Goal: Task Accomplishment & Management: Use online tool/utility

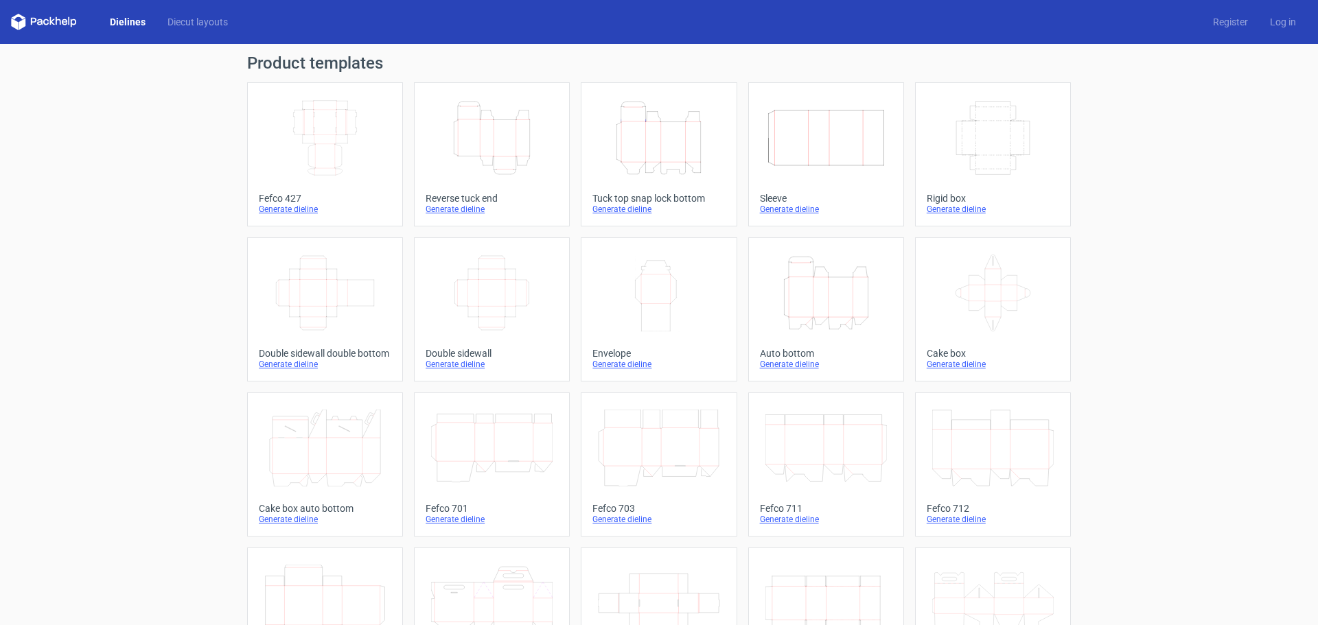
click at [642, 162] on icon "Height Depth Width" at bounding box center [658, 138] width 121 height 77
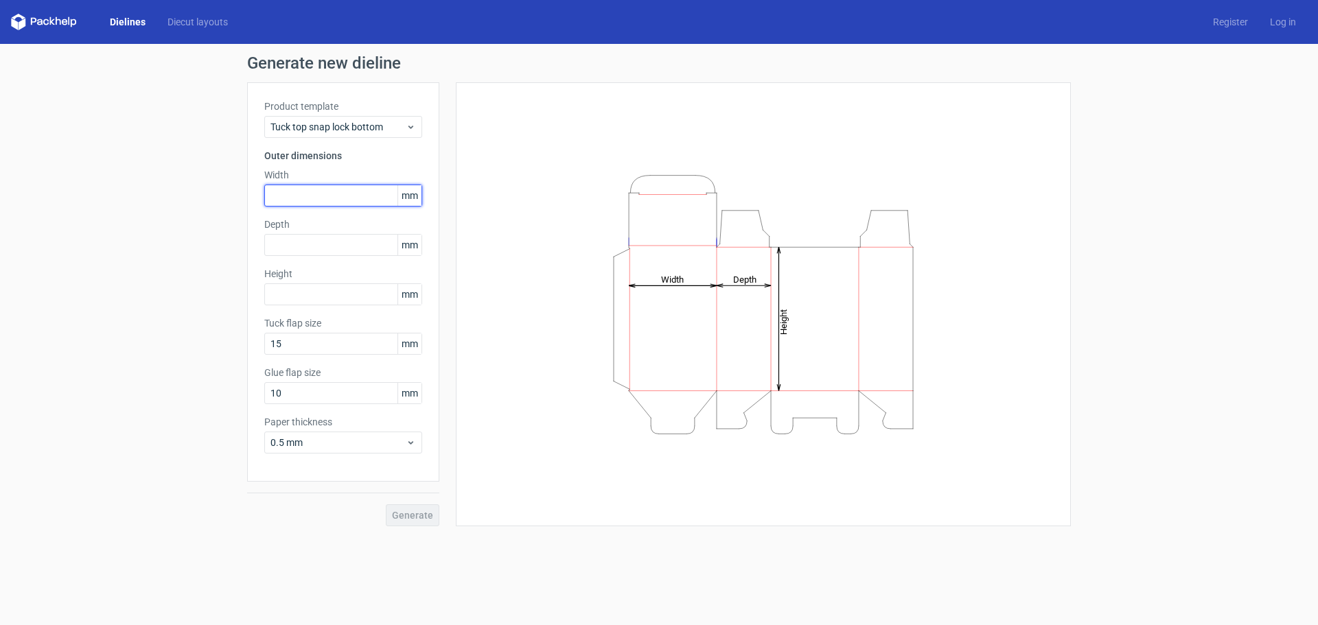
click at [347, 192] on input "text" at bounding box center [343, 196] width 158 height 22
type input "402"
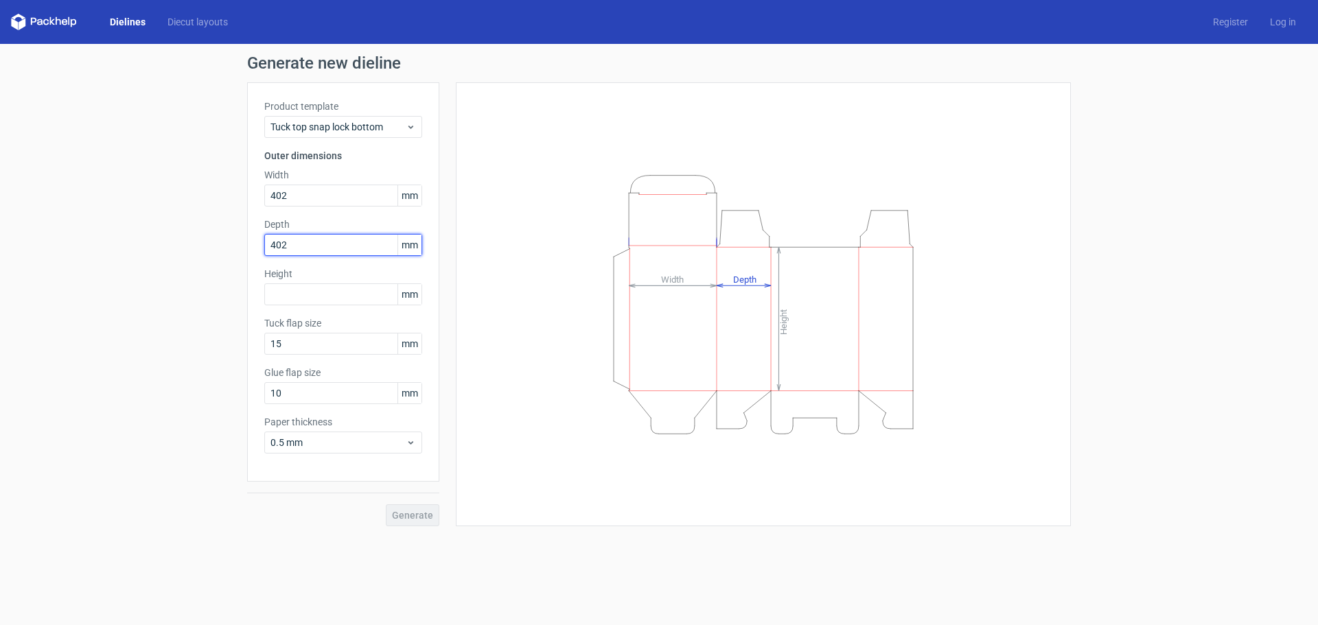
type input "402"
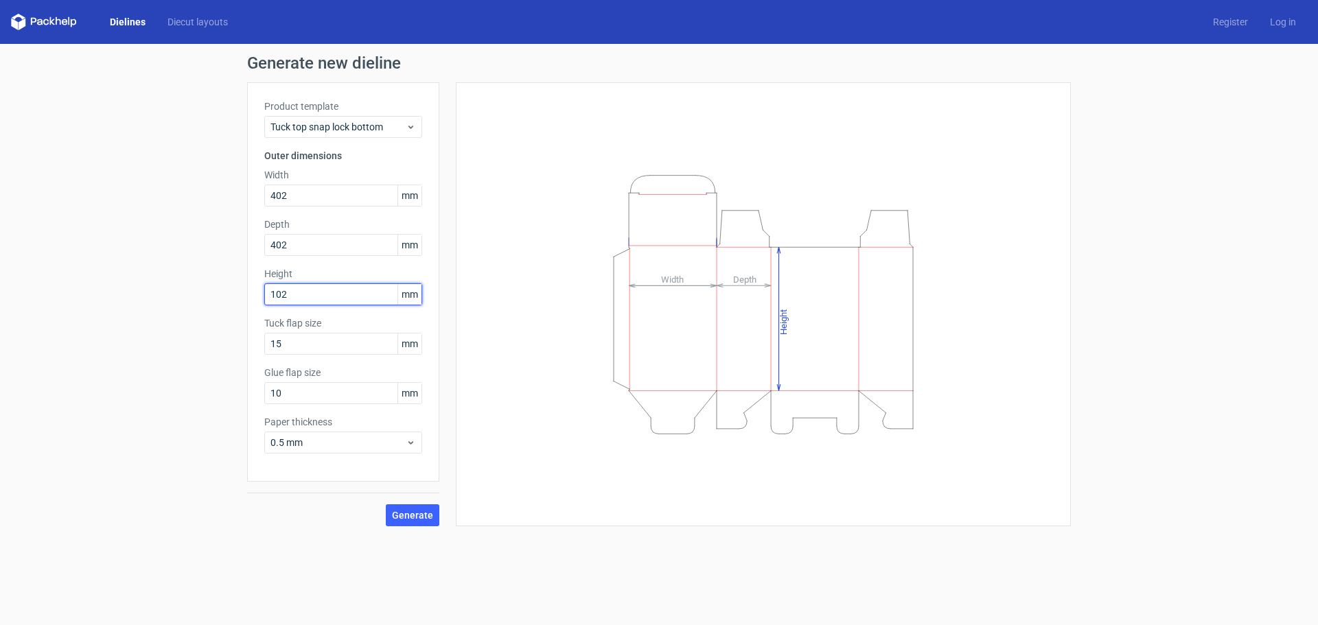
type input "102"
click at [407, 509] on button "Generate" at bounding box center [413, 515] width 54 height 22
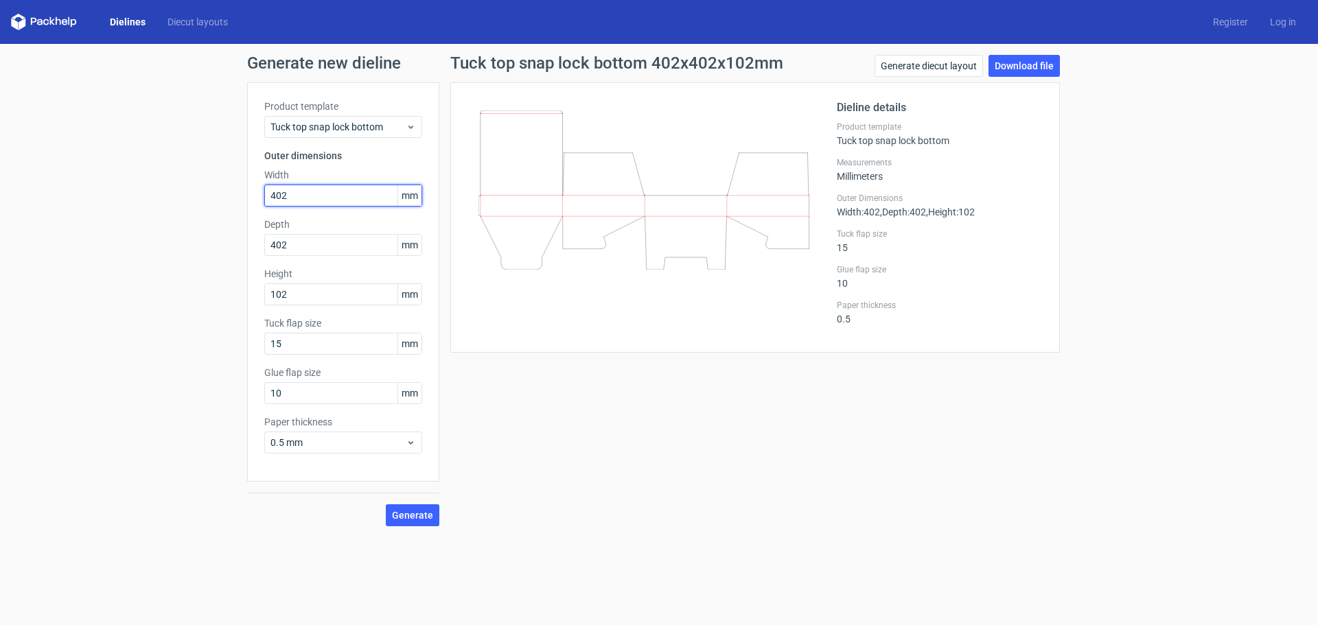
click at [297, 190] on input "402" at bounding box center [343, 196] width 158 height 22
drag, startPoint x: 297, startPoint y: 194, endPoint x: 199, endPoint y: 174, distance: 99.6
click at [199, 174] on div "Generate new dieline Product template Tuck top snap lock bottom Outer dimension…" at bounding box center [659, 290] width 1318 height 493
type input "42"
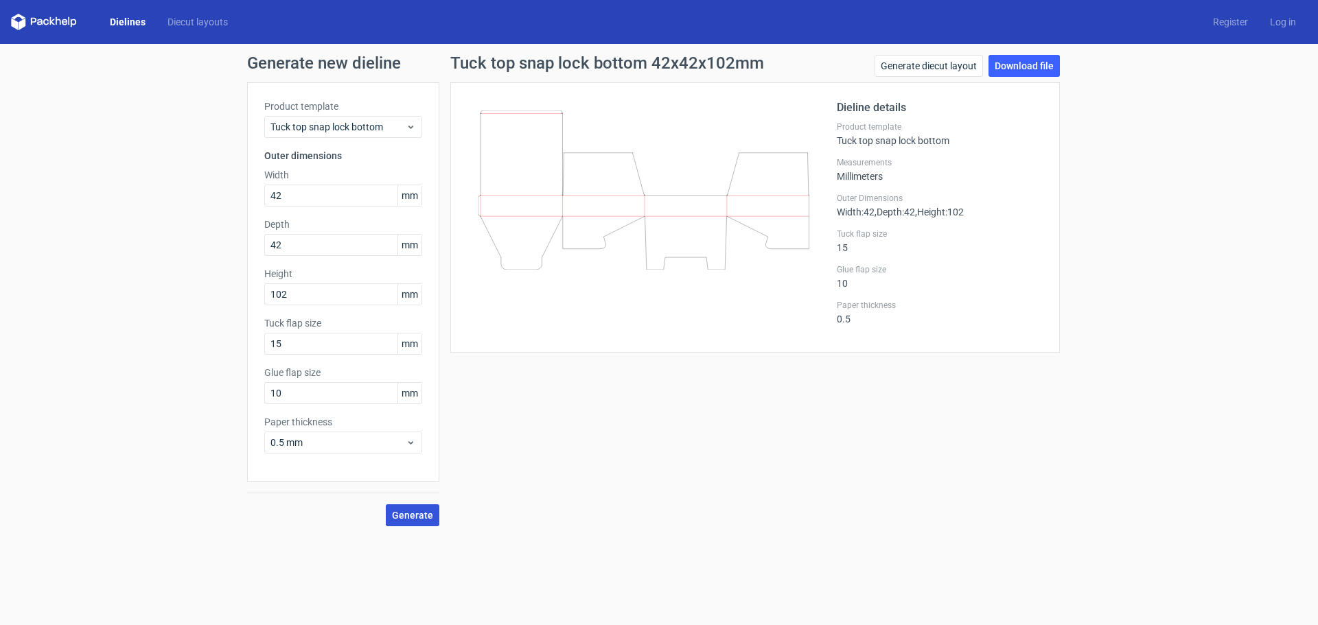
click at [434, 524] on button "Generate" at bounding box center [413, 515] width 54 height 22
click at [421, 518] on span "Generate" at bounding box center [412, 516] width 41 height 10
click at [1021, 58] on link "Download file" at bounding box center [1023, 66] width 71 height 22
drag, startPoint x: 301, startPoint y: 189, endPoint x: 202, endPoint y: 181, distance: 99.2
click at [202, 181] on div "Generate new dieline Product template Tuck top snap lock bottom Outer dimension…" at bounding box center [659, 290] width 1318 height 493
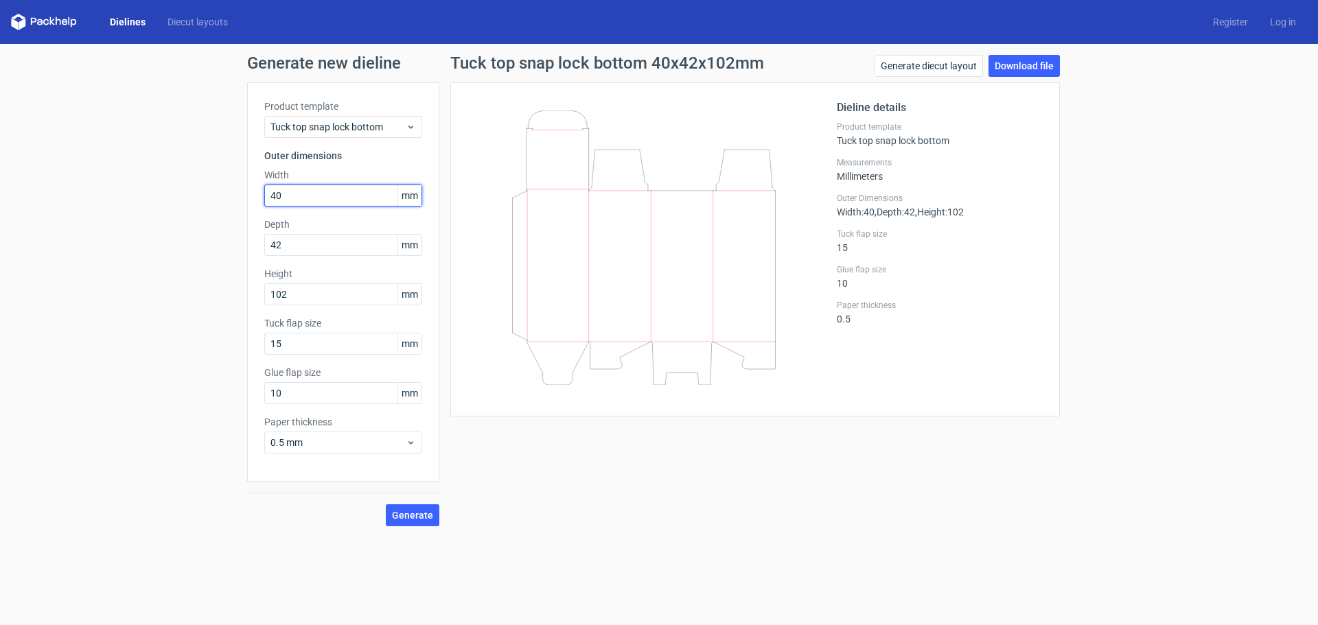
type input "40"
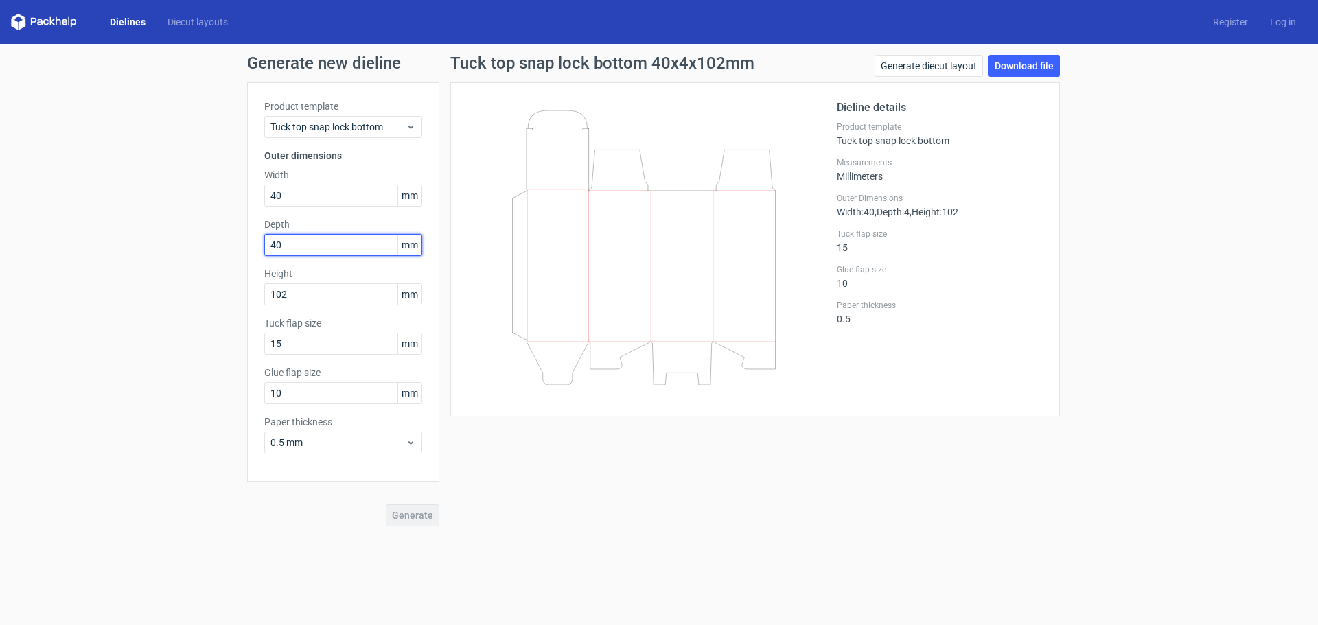
type input "40"
click at [424, 522] on button "Generate" at bounding box center [413, 515] width 54 height 22
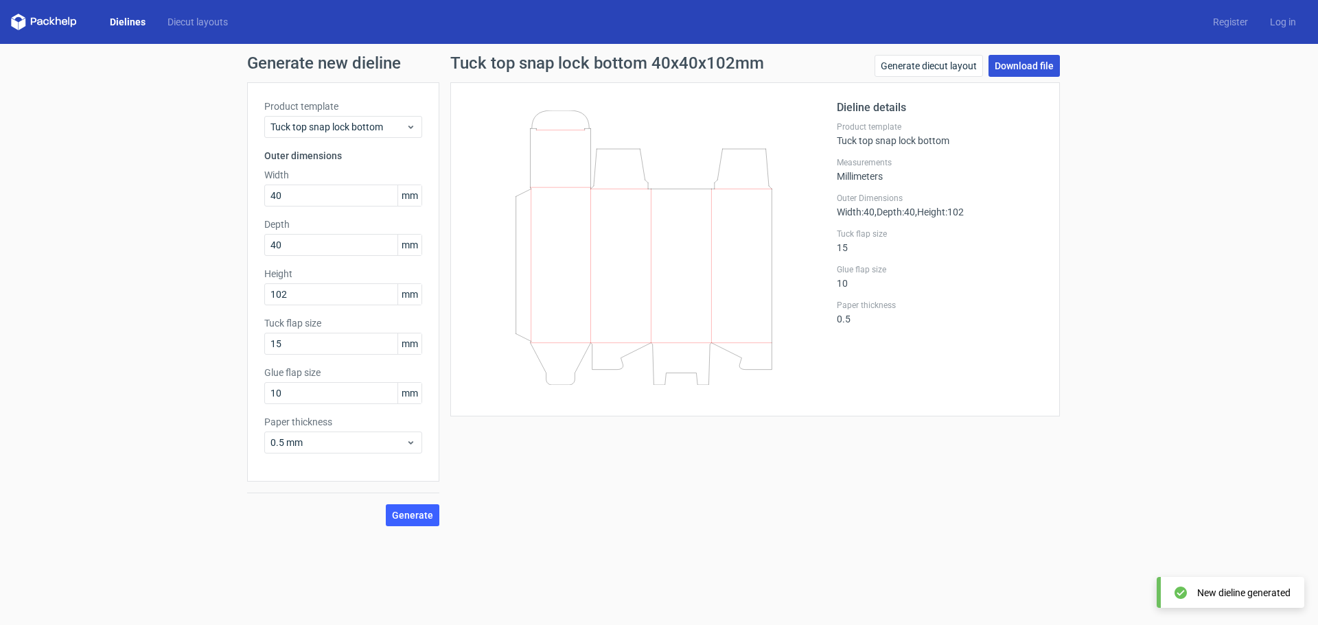
click at [1023, 68] on link "Download file" at bounding box center [1023, 66] width 71 height 22
